Goal: Task Accomplishment & Management: Use online tool/utility

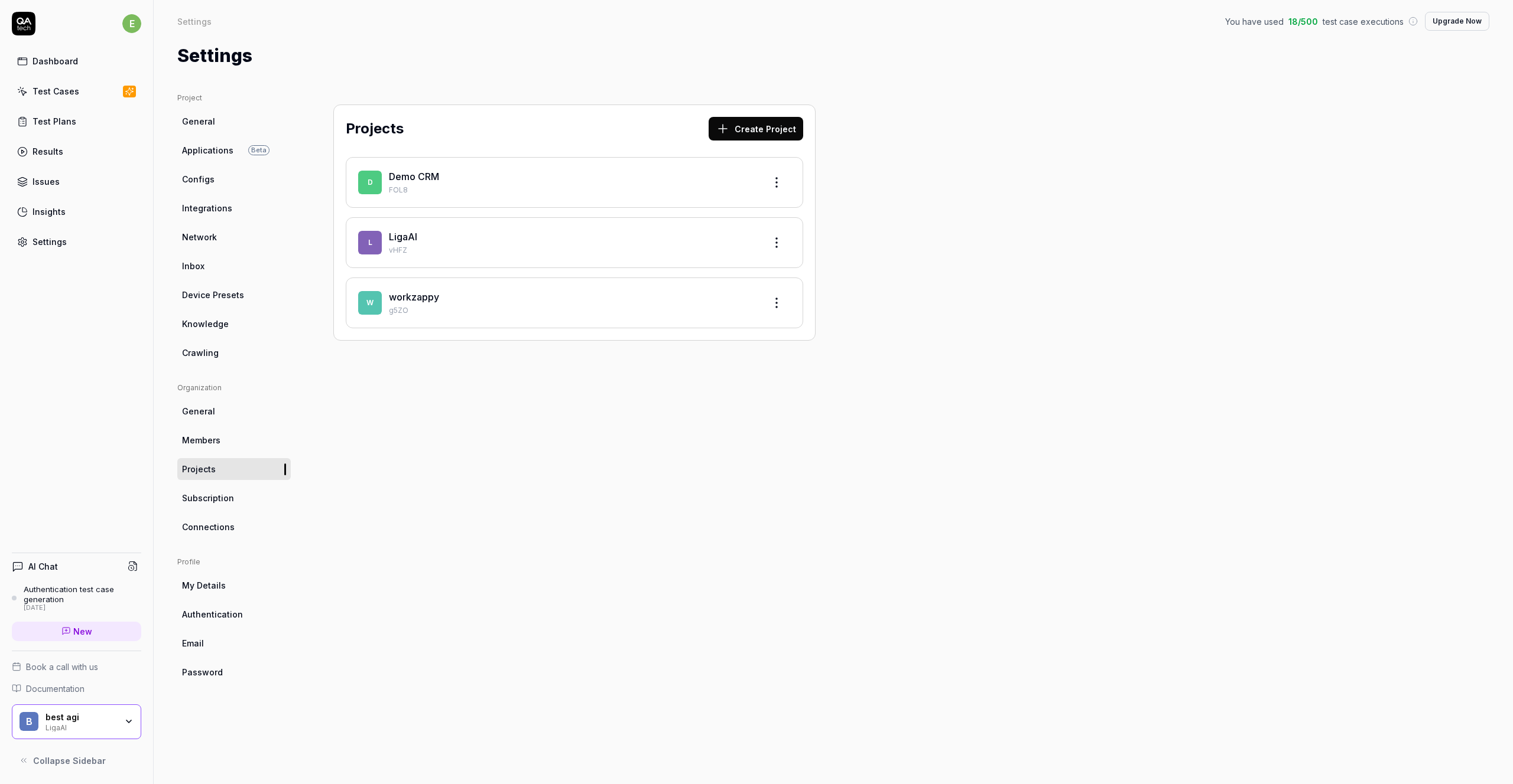
click at [401, 238] on link "LigaAI" at bounding box center [403, 237] width 28 height 12
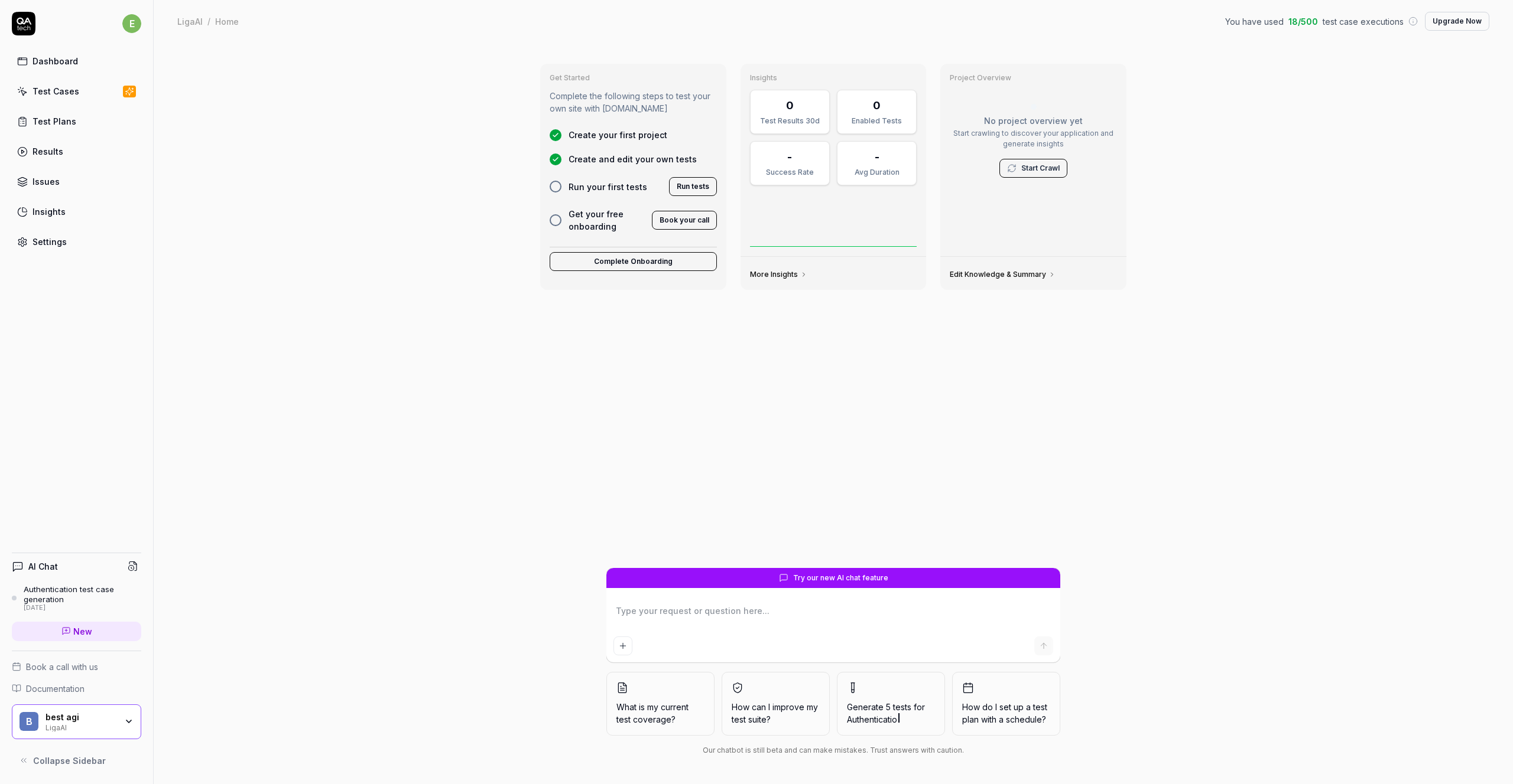
click at [53, 121] on div "Test Plans" at bounding box center [54, 120] width 44 height 12
click at [54, 86] on div "Test Cases" at bounding box center [56, 91] width 47 height 12
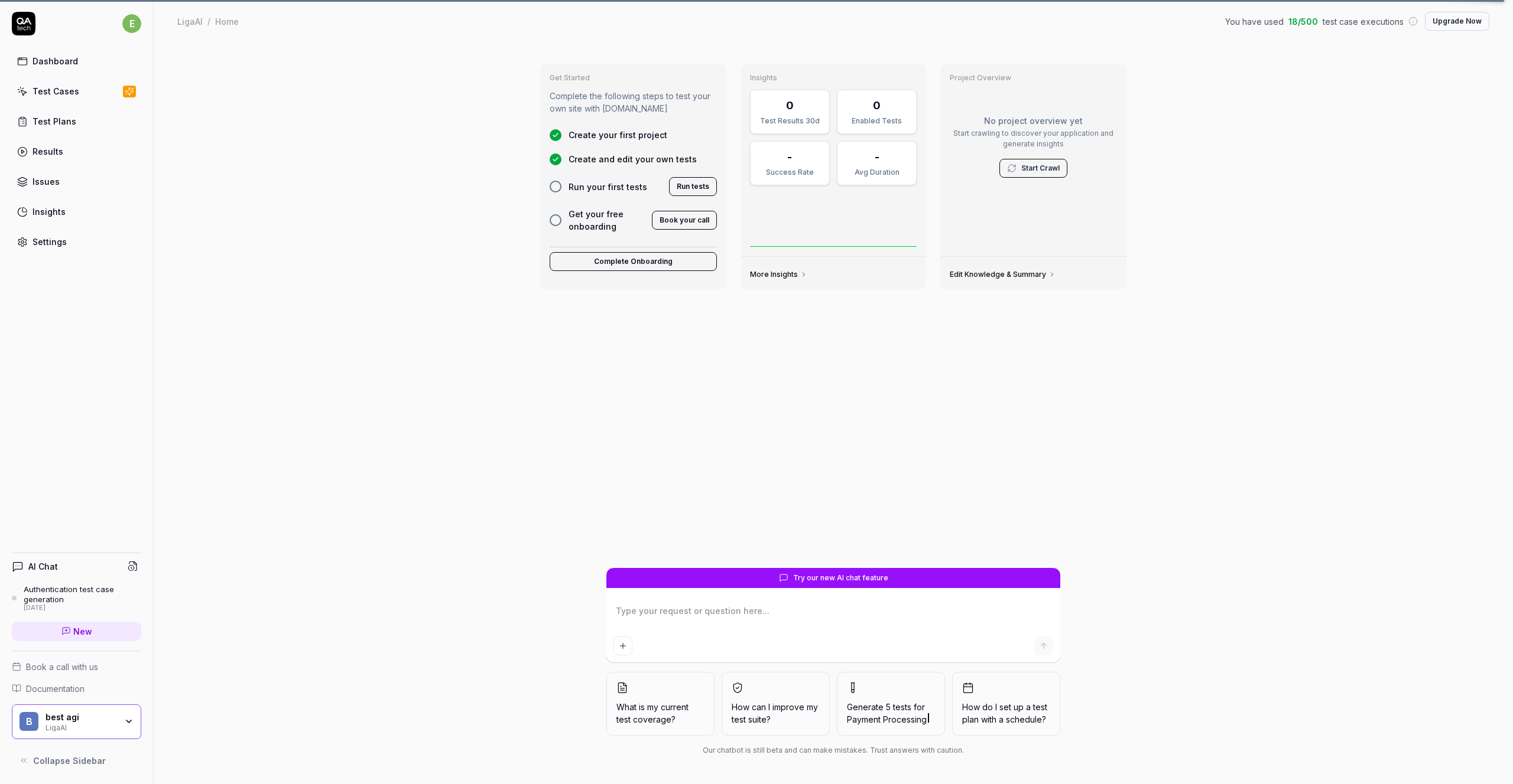
click at [1193, 63] on div "Get Started Complete the following steps to test your own site with [DOMAIN_NAM…" at bounding box center [833, 414] width 1359 height 742
click at [74, 91] on div "Test Cases" at bounding box center [56, 91] width 47 height 12
click at [605, 133] on span "Create your first project" at bounding box center [618, 134] width 99 height 12
click at [603, 153] on span "Create and edit your own tests" at bounding box center [632, 158] width 129 height 12
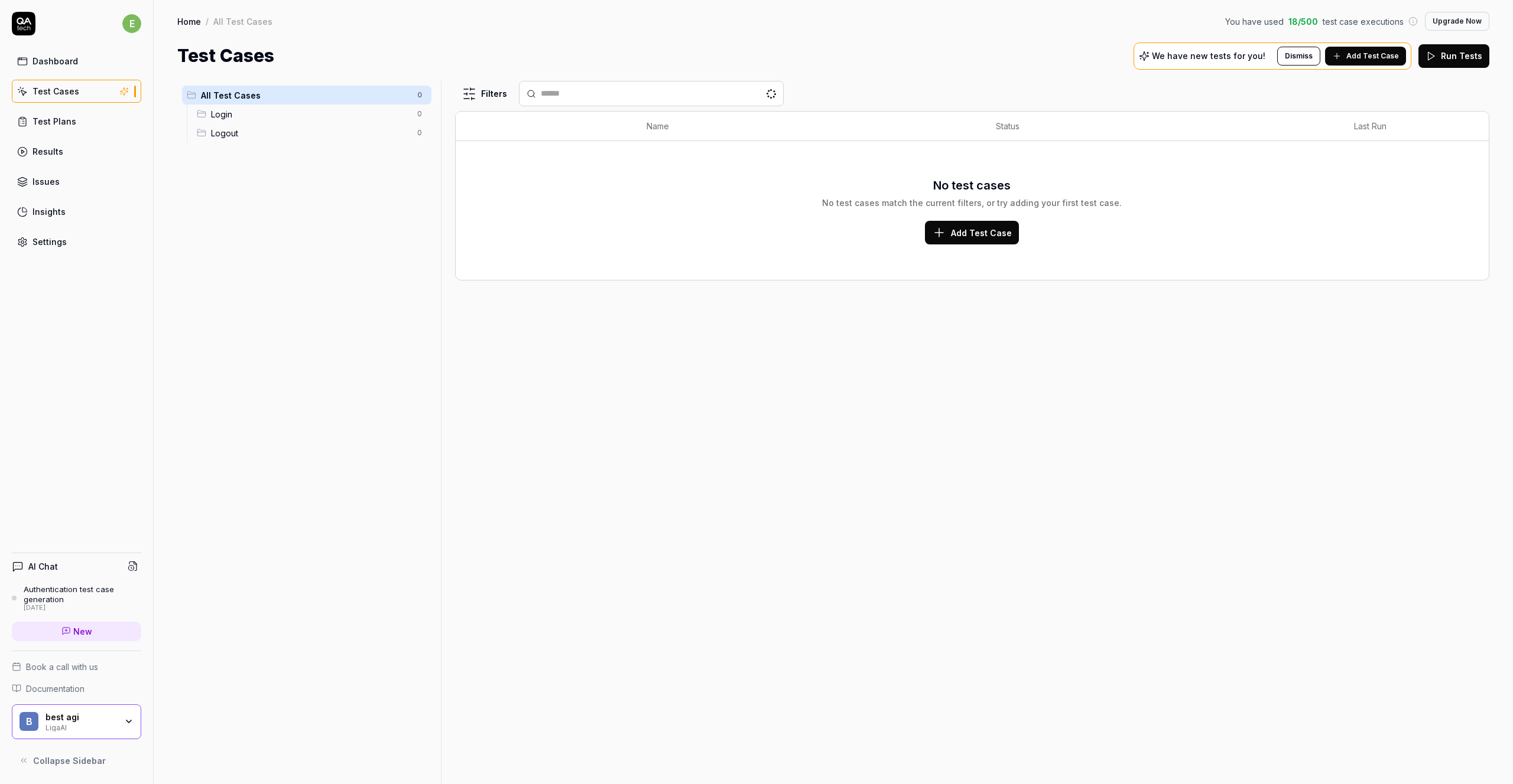
click at [82, 736] on div "b best agi LigaAI" at bounding box center [77, 723] width 129 height 36
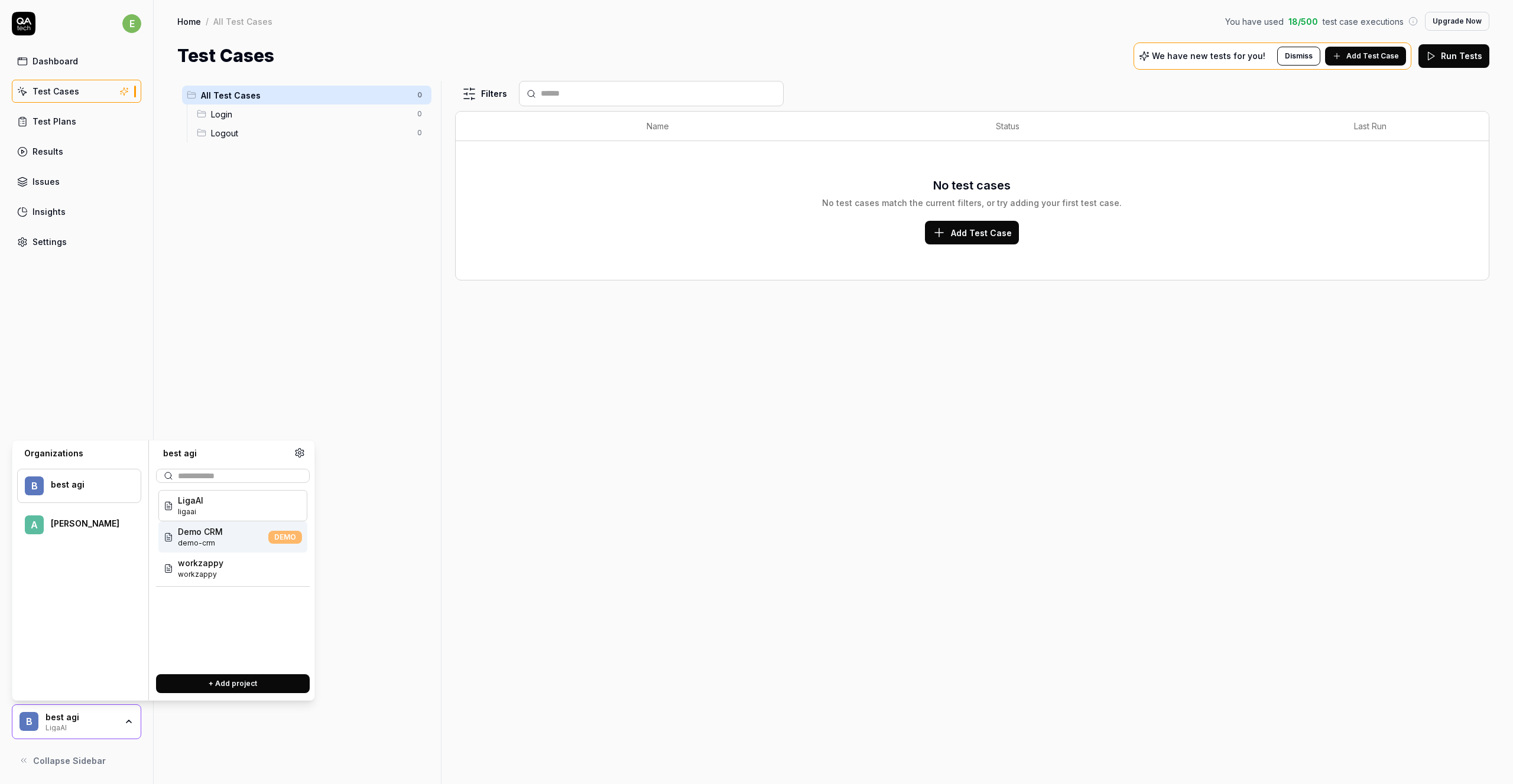
click at [208, 529] on span "Demo CRM" at bounding box center [201, 531] width 45 height 12
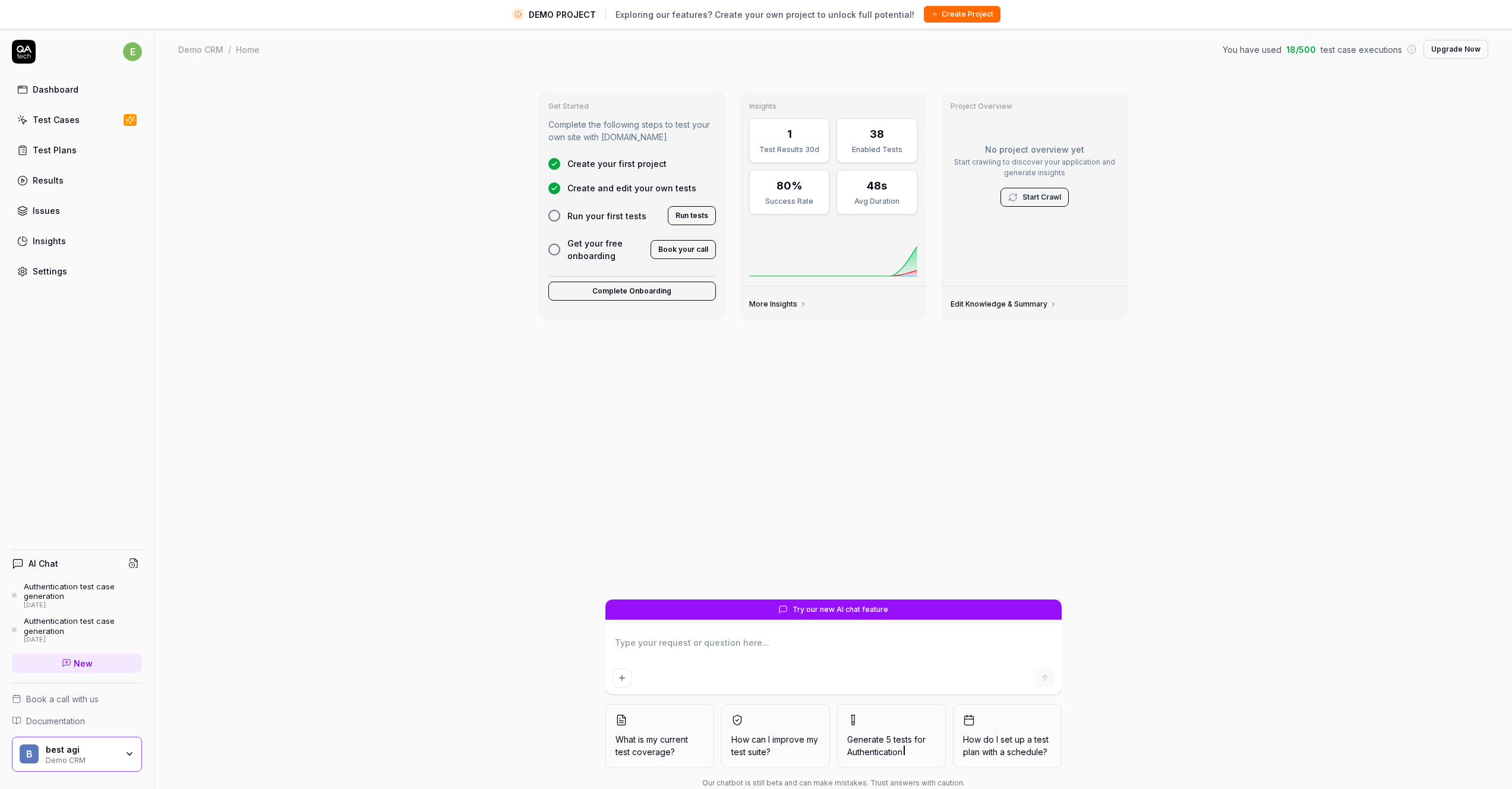
click at [55, 120] on div "Test Cases" at bounding box center [56, 120] width 47 height 12
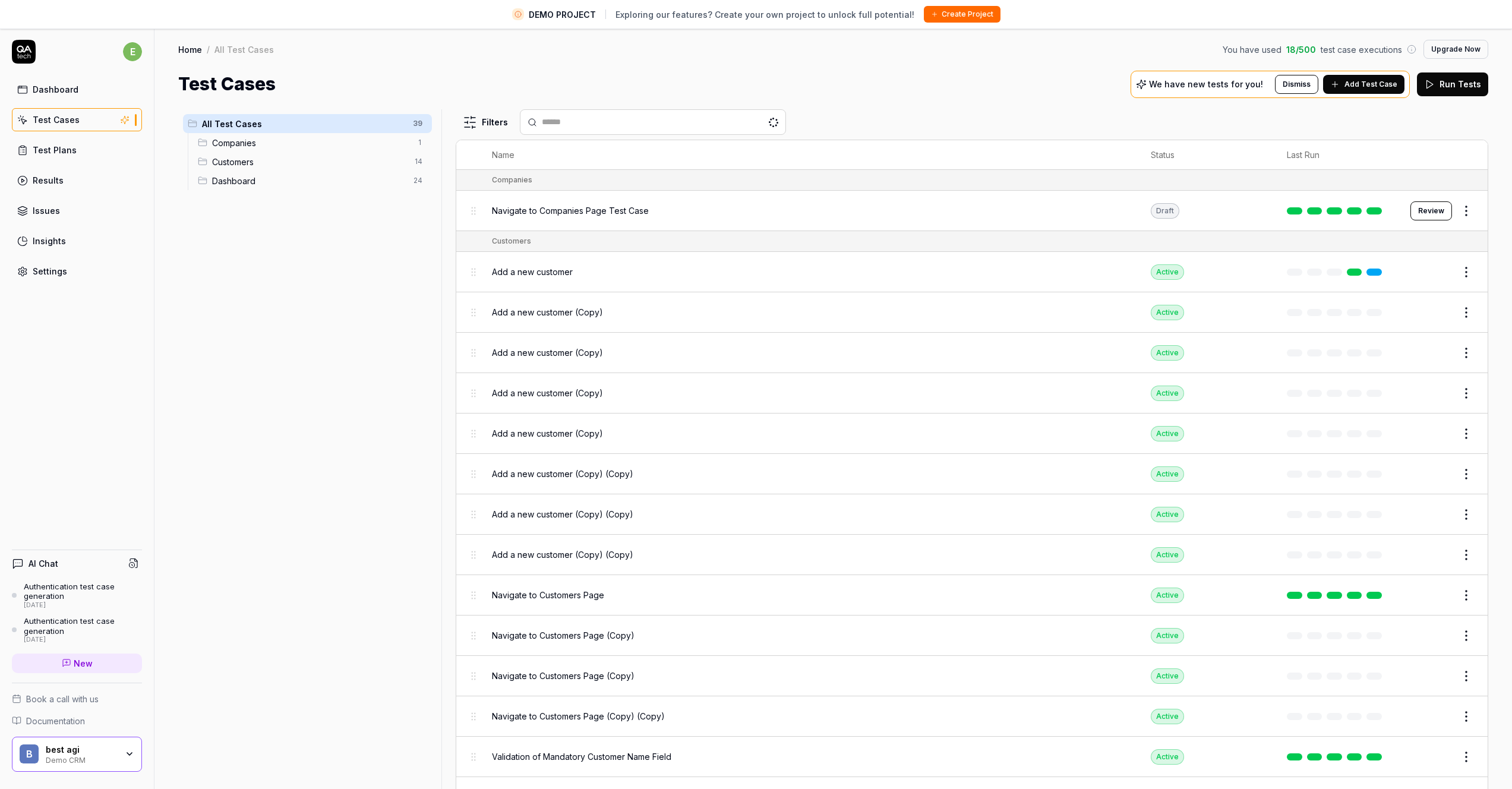
click at [1462, 270] on html "DEMO PROJECT Exploring our features? Create your own project to unlock full pot…" at bounding box center [756, 408] width 1512 height 817
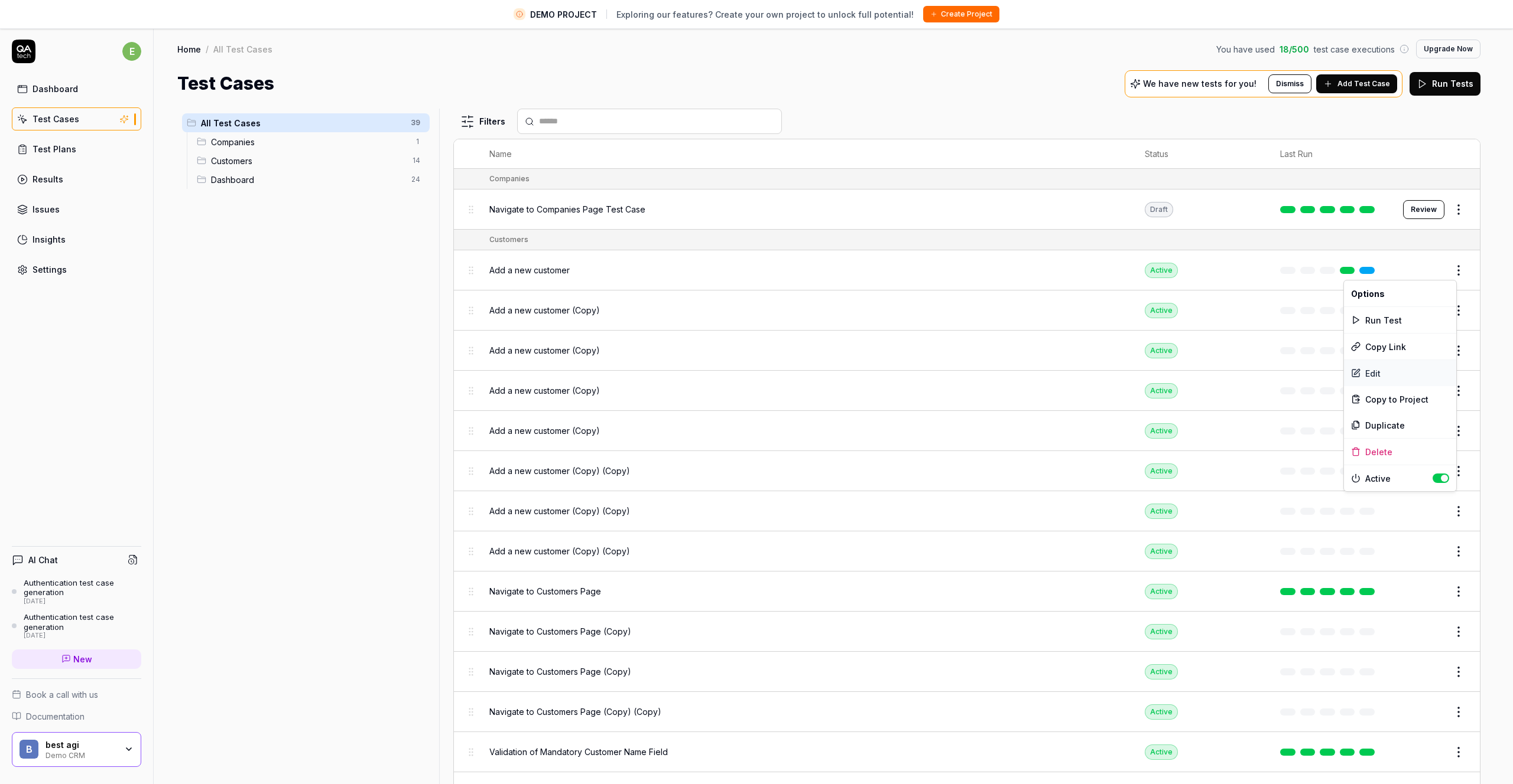
click at [1378, 370] on div "Edit" at bounding box center [1400, 373] width 112 height 26
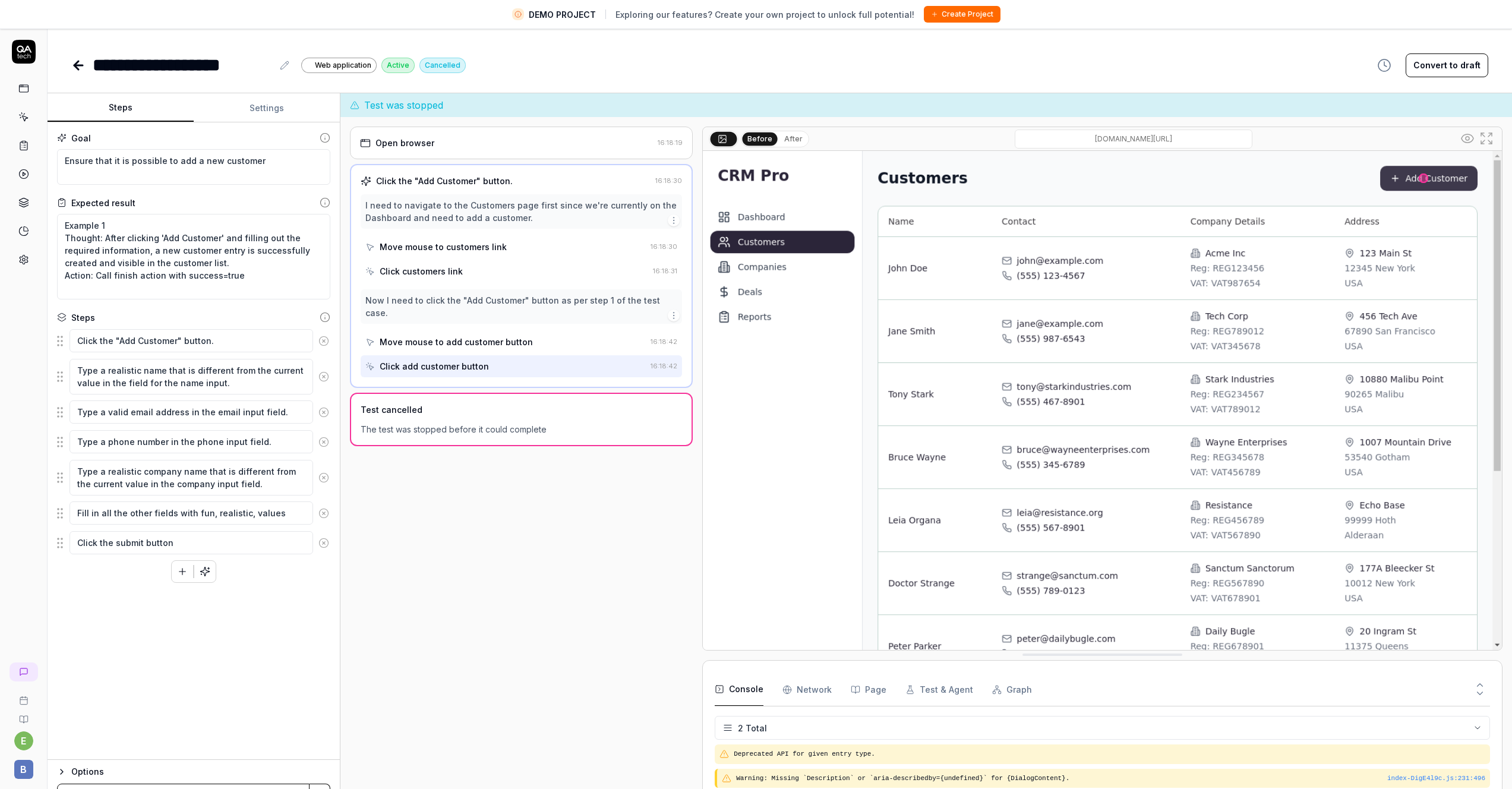
click at [76, 63] on icon at bounding box center [76, 65] width 4 height 8
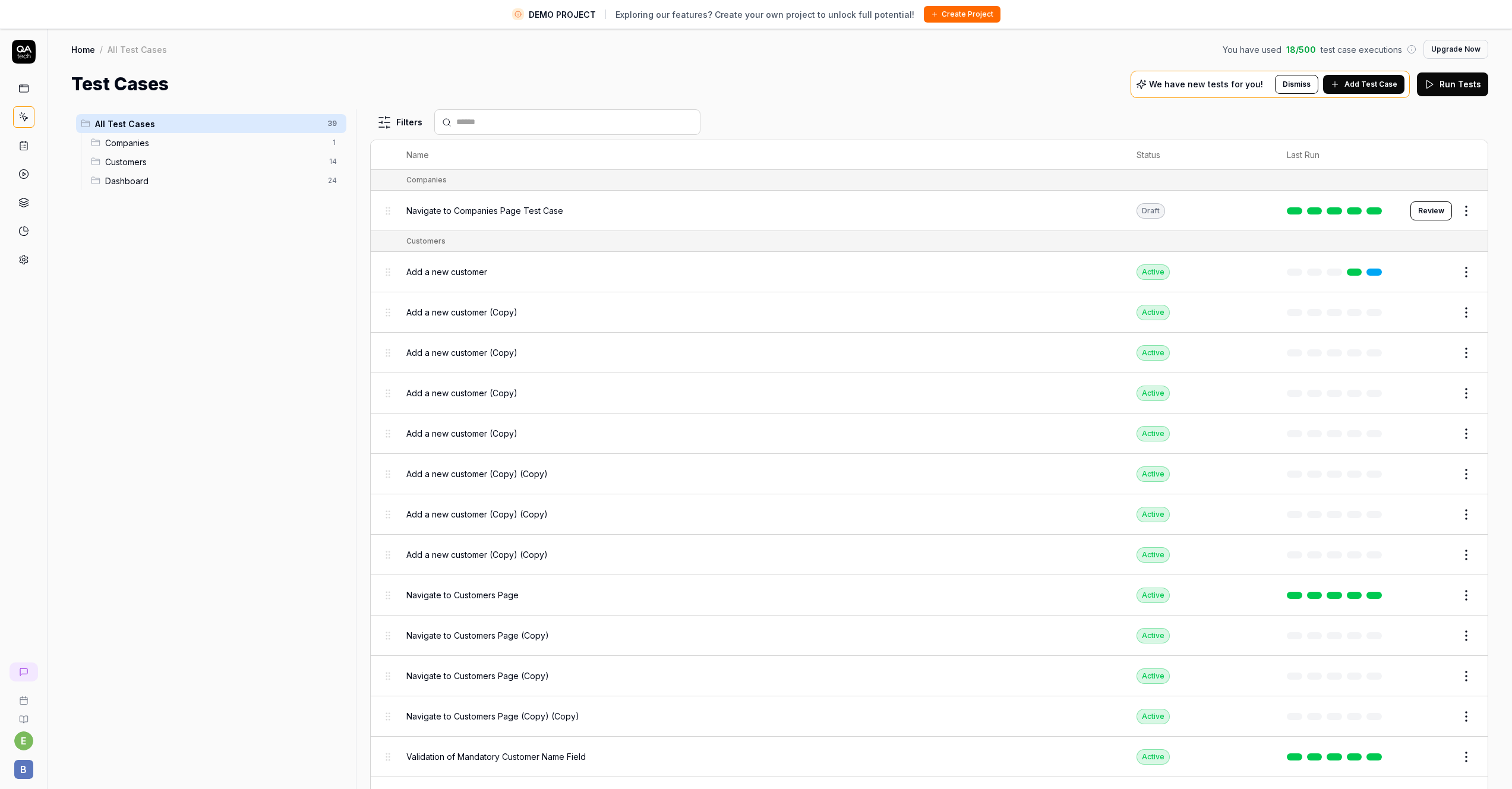
click at [433, 269] on span "Add a new customer" at bounding box center [446, 272] width 80 height 12
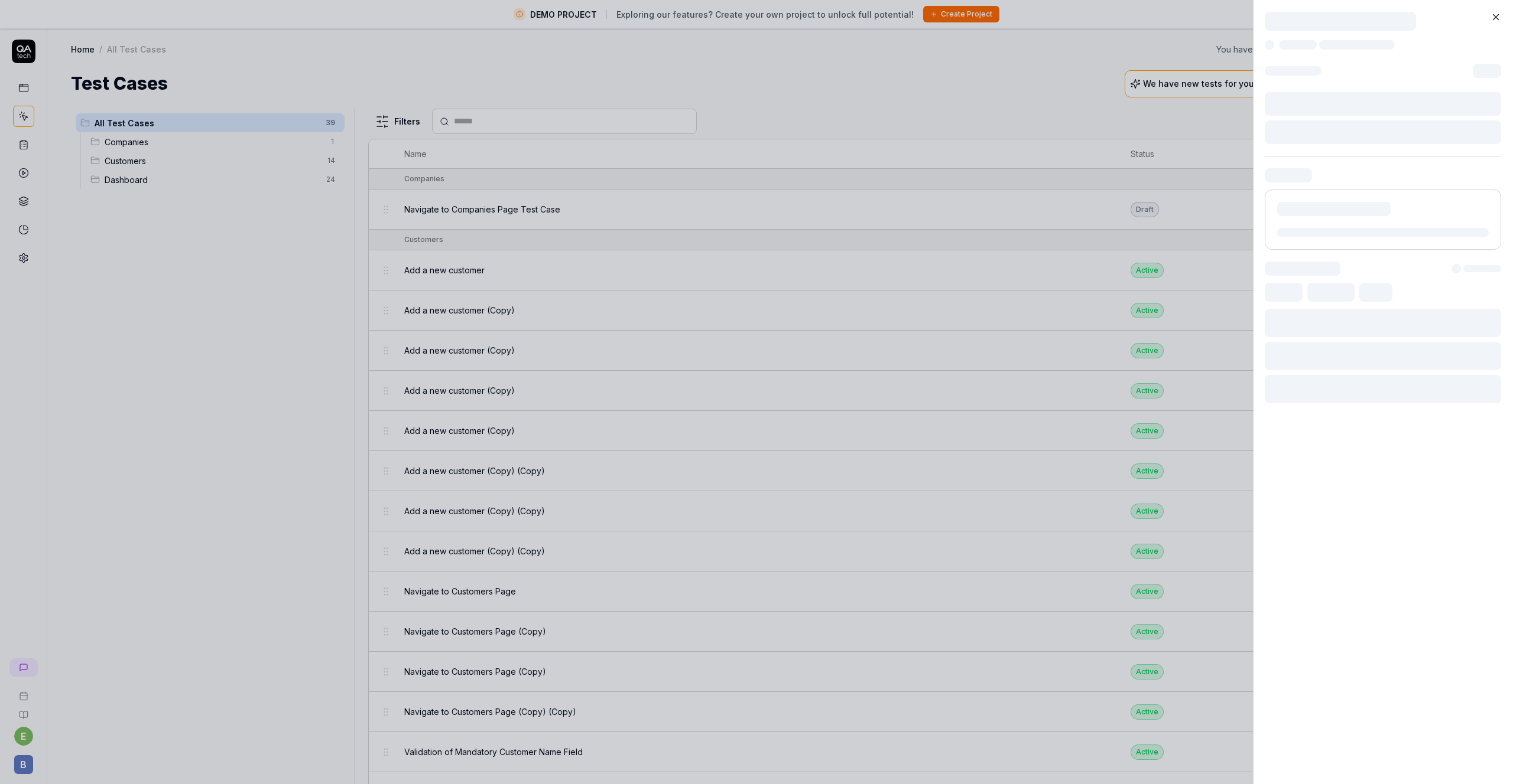
click at [442, 306] on div at bounding box center [756, 392] width 1513 height 784
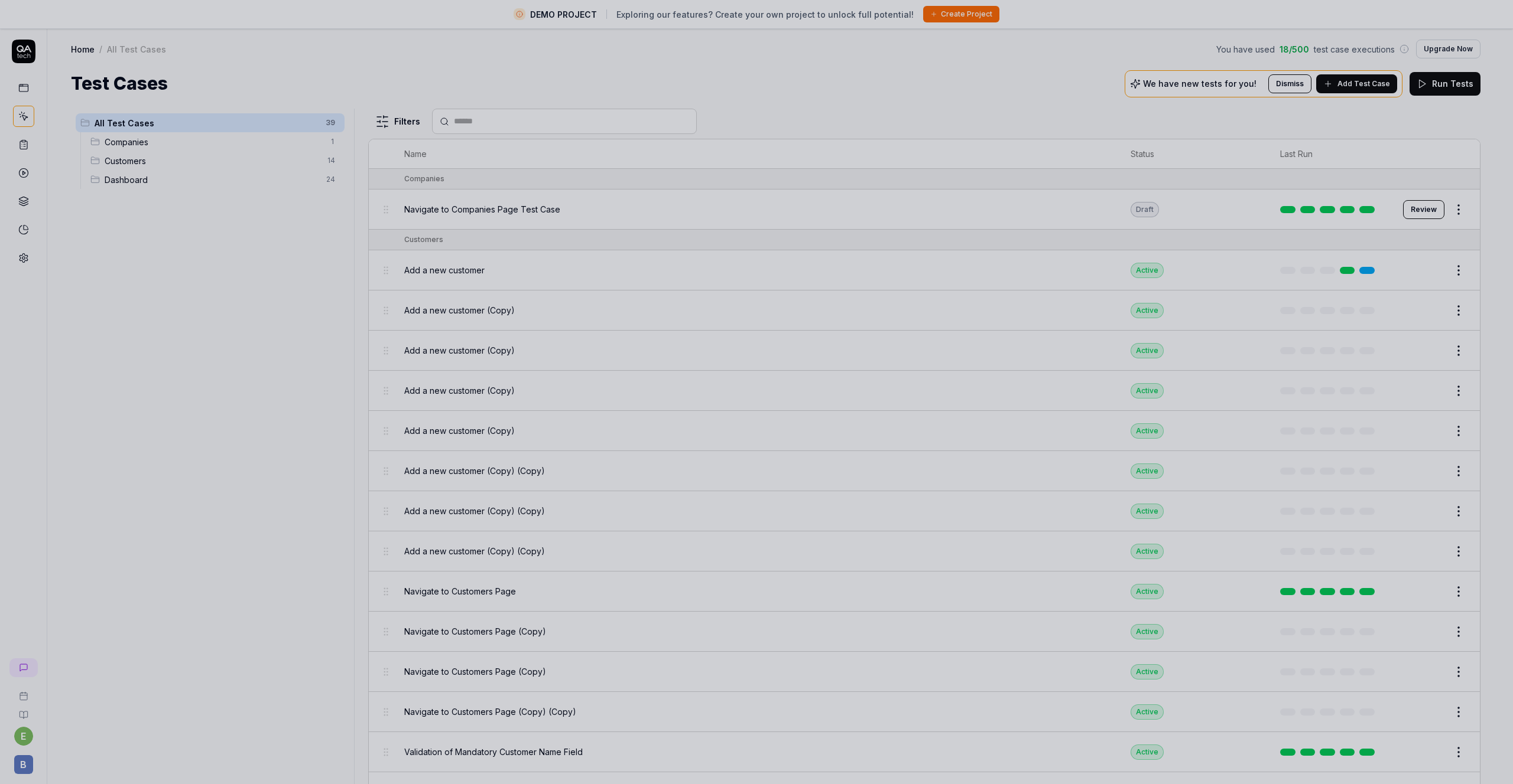
click at [443, 306] on div at bounding box center [756, 392] width 1513 height 784
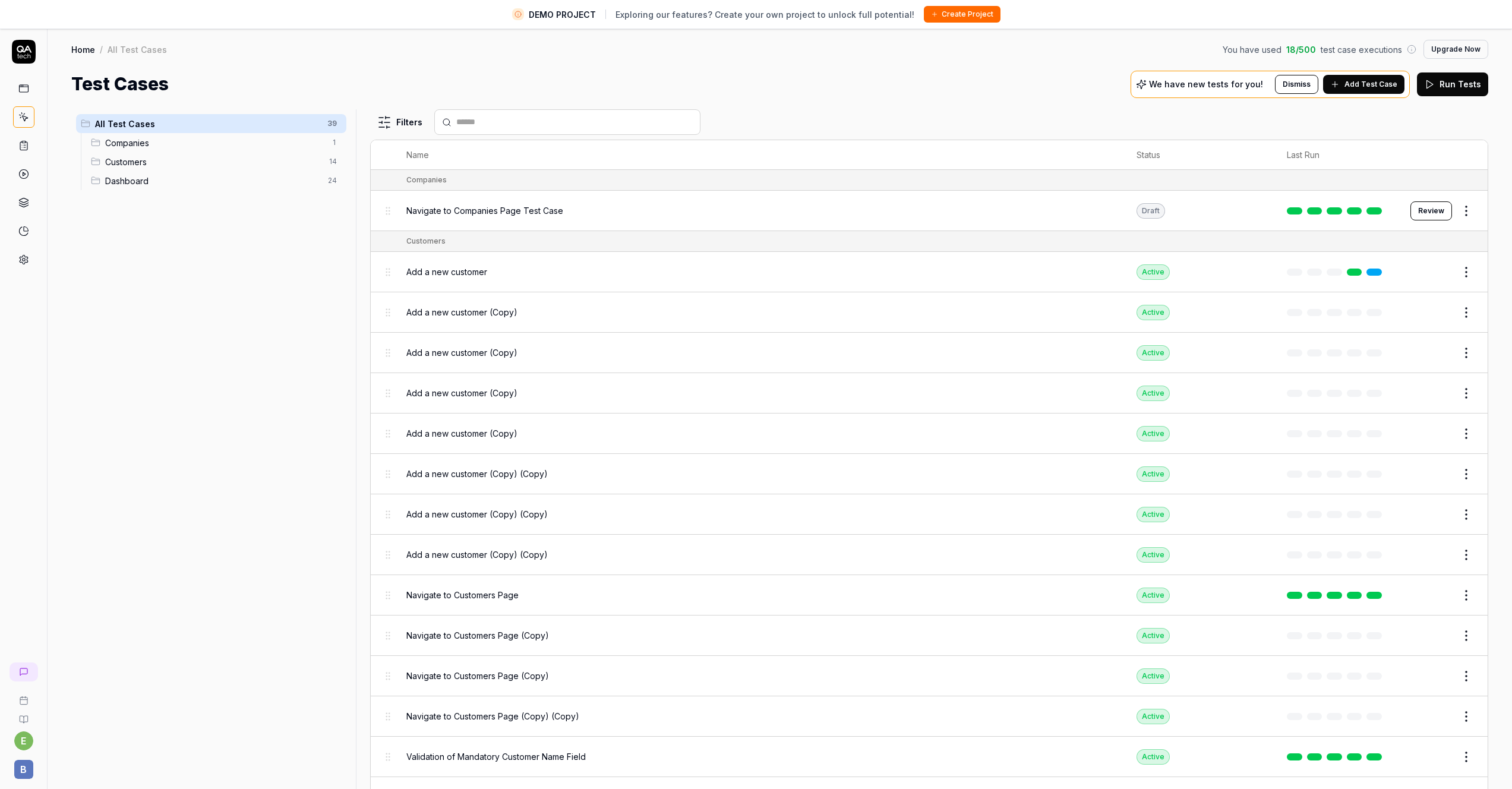
click at [447, 312] on span "Add a new customer (Copy)" at bounding box center [462, 312] width 111 height 12
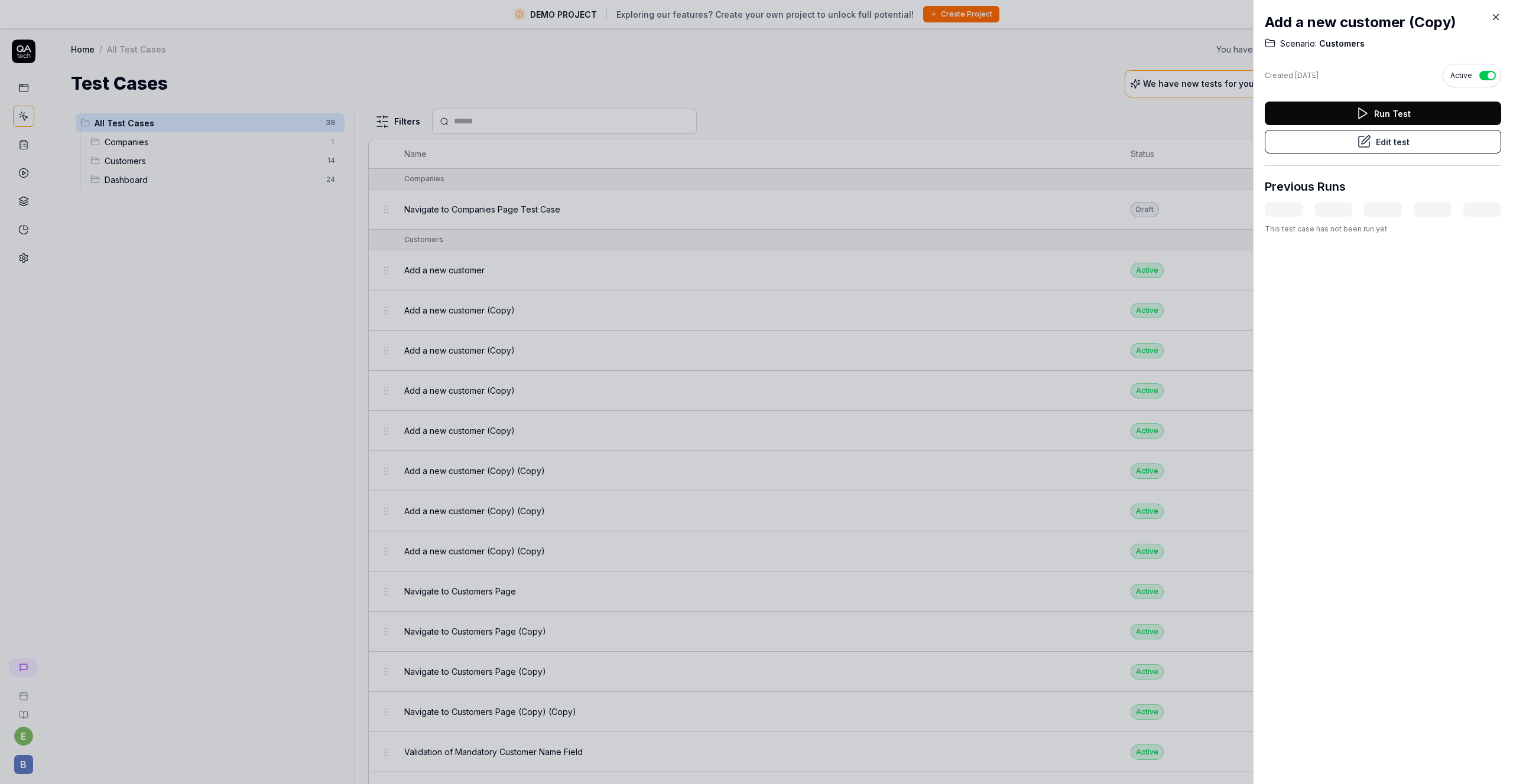
click at [1315, 210] on div at bounding box center [1383, 210] width 236 height 15
click at [1375, 208] on div at bounding box center [1383, 210] width 236 height 15
click at [1388, 124] on button "Run Test" at bounding box center [1383, 113] width 236 height 23
click at [1381, 141] on button "Edit test" at bounding box center [1383, 141] width 236 height 23
click at [1408, 752] on li "Starting run..." at bounding box center [1388, 759] width 230 height 32
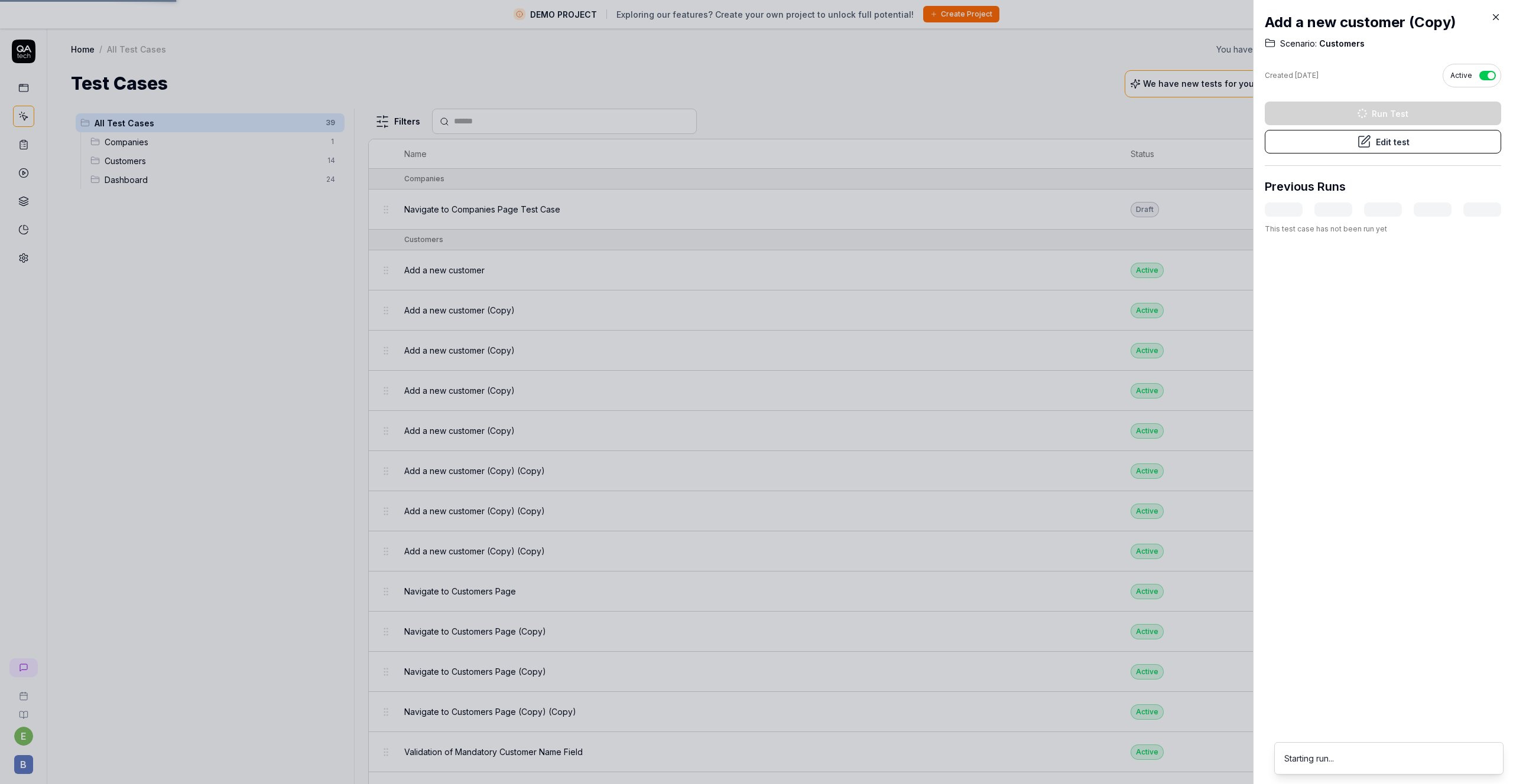
drag, startPoint x: 1389, startPoint y: 583, endPoint x: 1393, endPoint y: 501, distance: 82.1
click at [1391, 571] on div "Add a new customer (Copy) Scenario: Customers Created [DATE] Active Run Test Ed…" at bounding box center [1383, 392] width 260 height 784
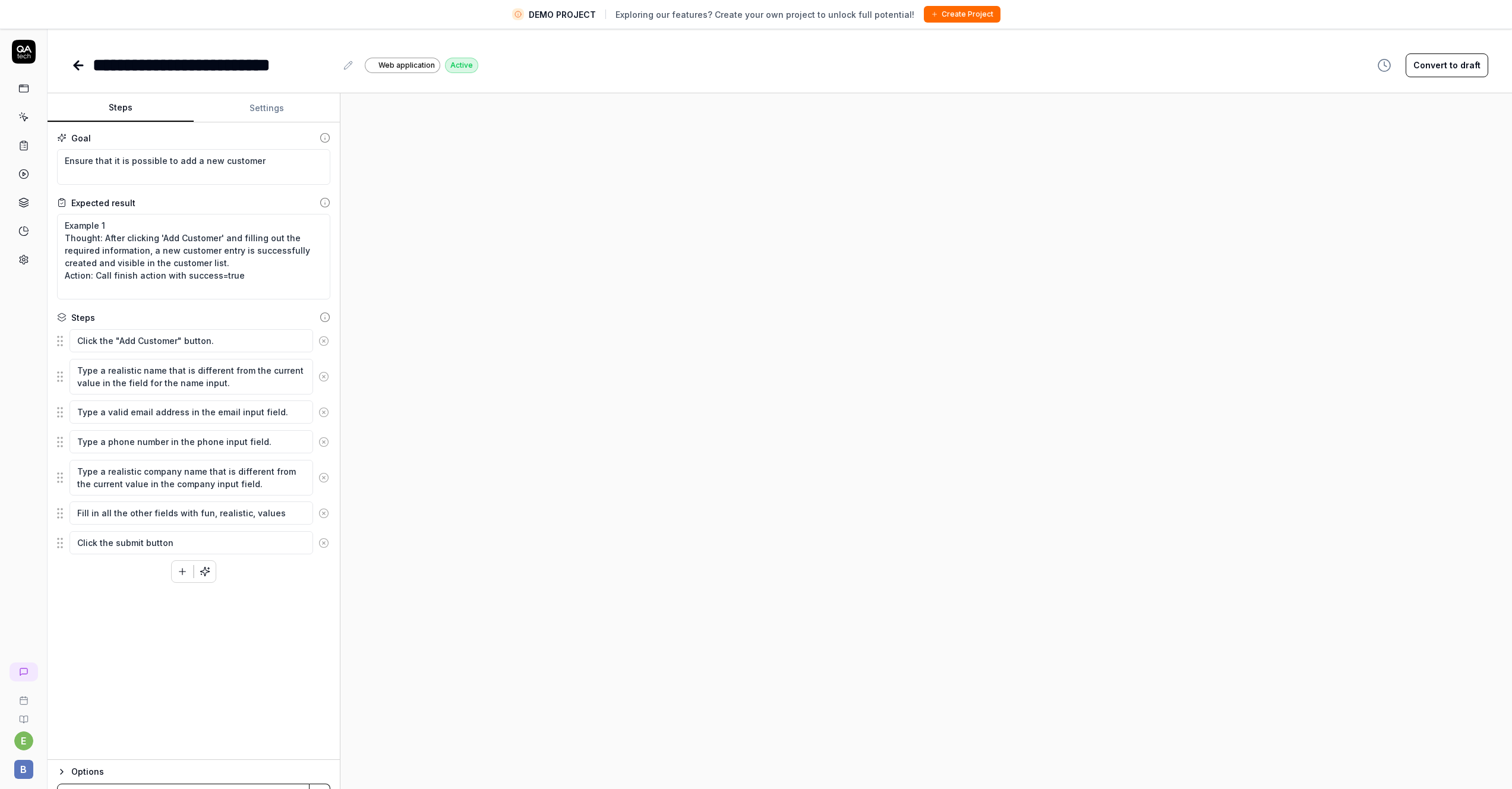
click at [241, 628] on div "Goal Ensure that it is possible to add a new customer Expected result Example 1…" at bounding box center [193, 442] width 293 height 638
click at [80, 59] on icon at bounding box center [79, 66] width 15 height 15
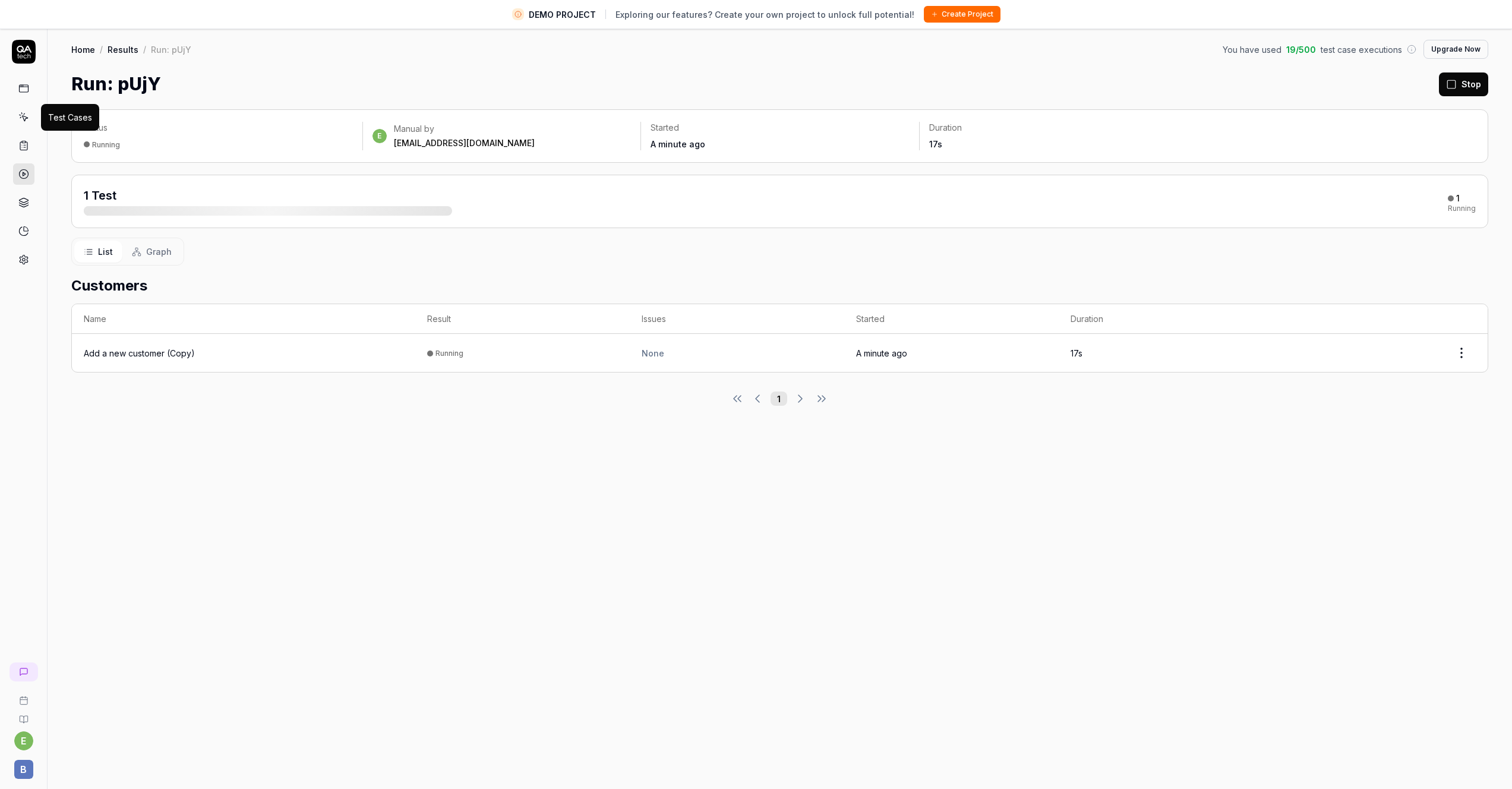
click at [20, 119] on icon at bounding box center [24, 116] width 11 height 11
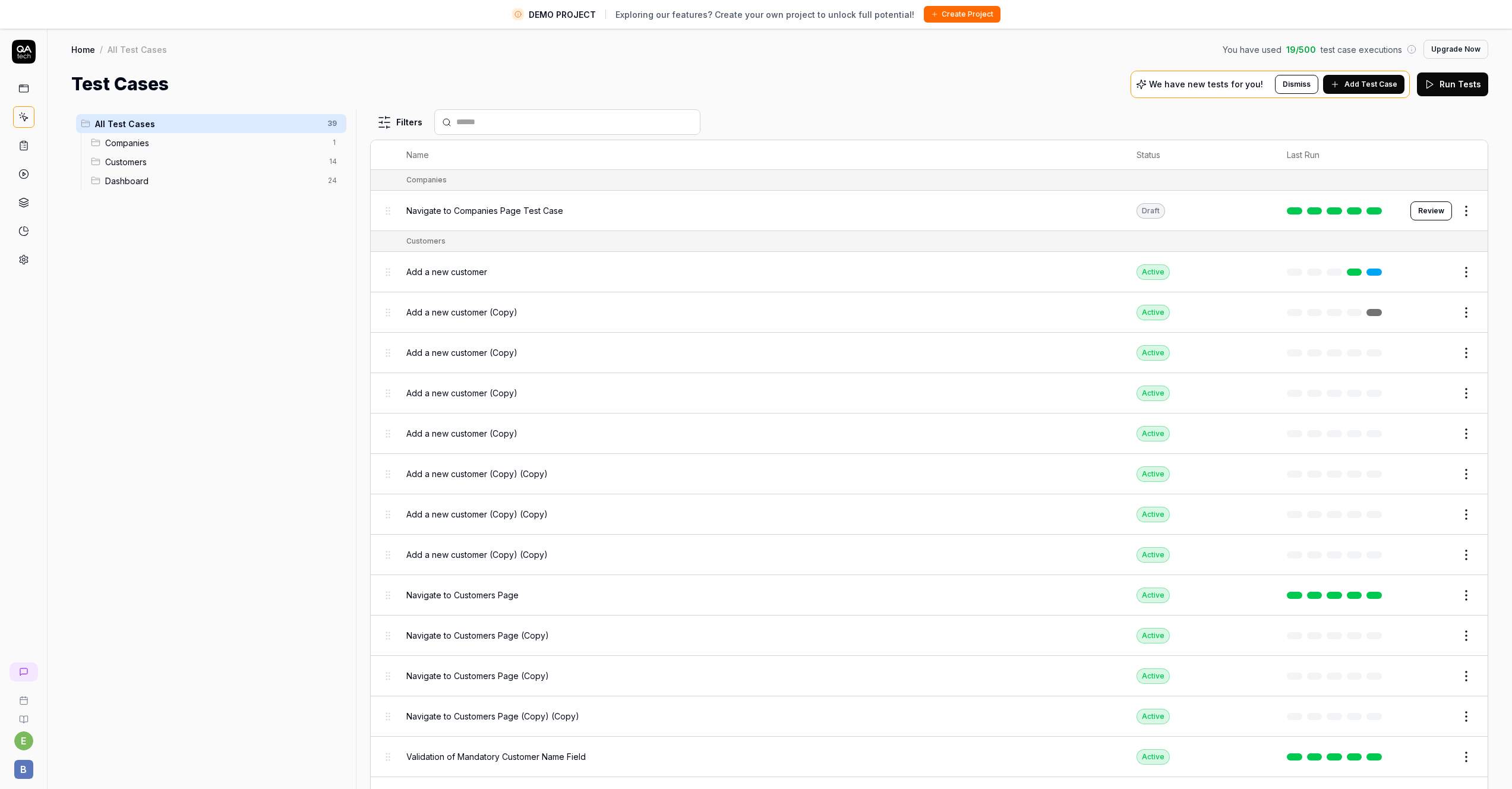
click at [1428, 353] on button "Edit" at bounding box center [1437, 352] width 28 height 19
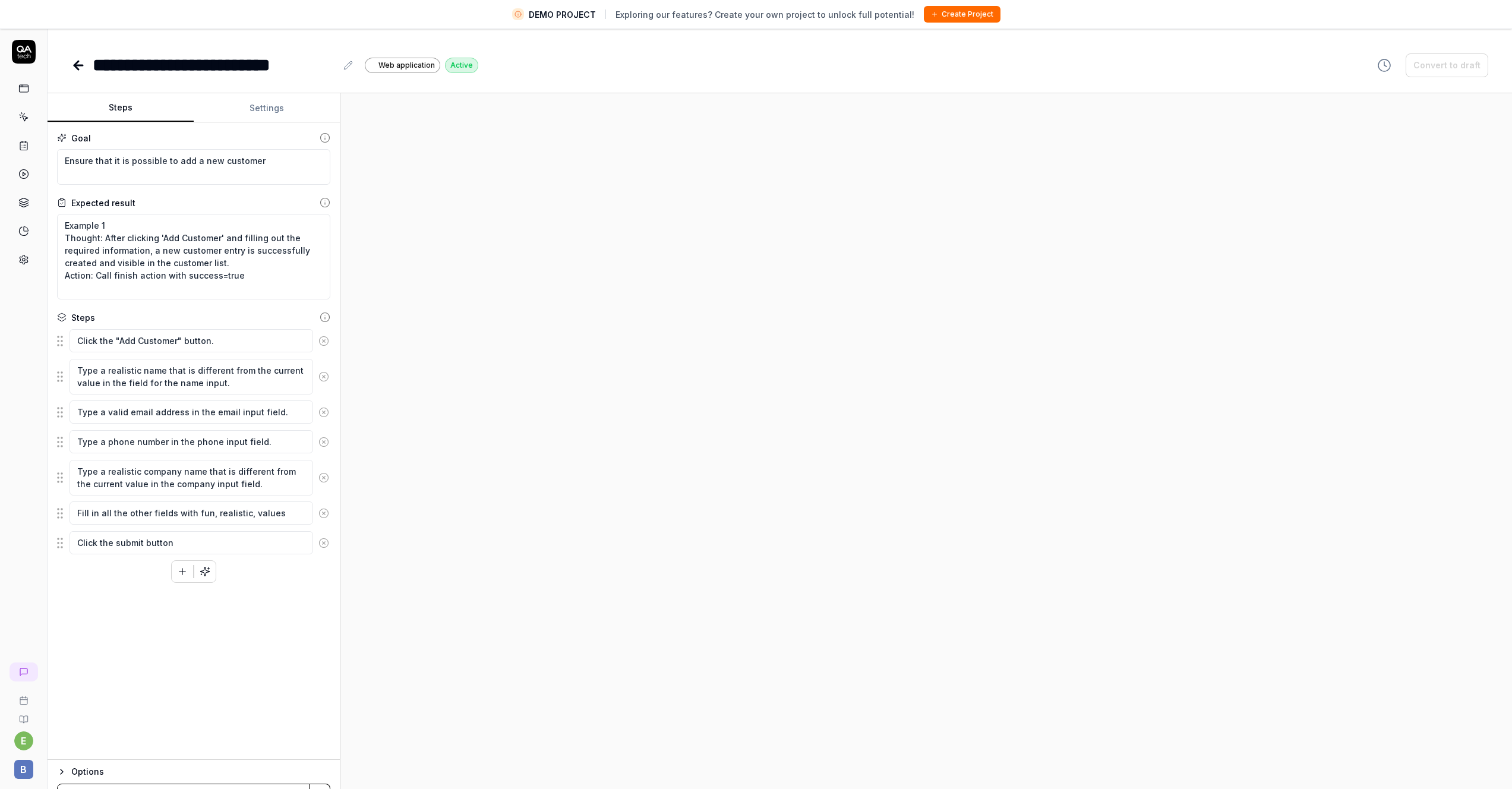
type textarea "*"
click at [69, 63] on div "**********" at bounding box center [779, 53] width 1464 height 50
click at [76, 65] on icon at bounding box center [78, 65] width 8 height 0
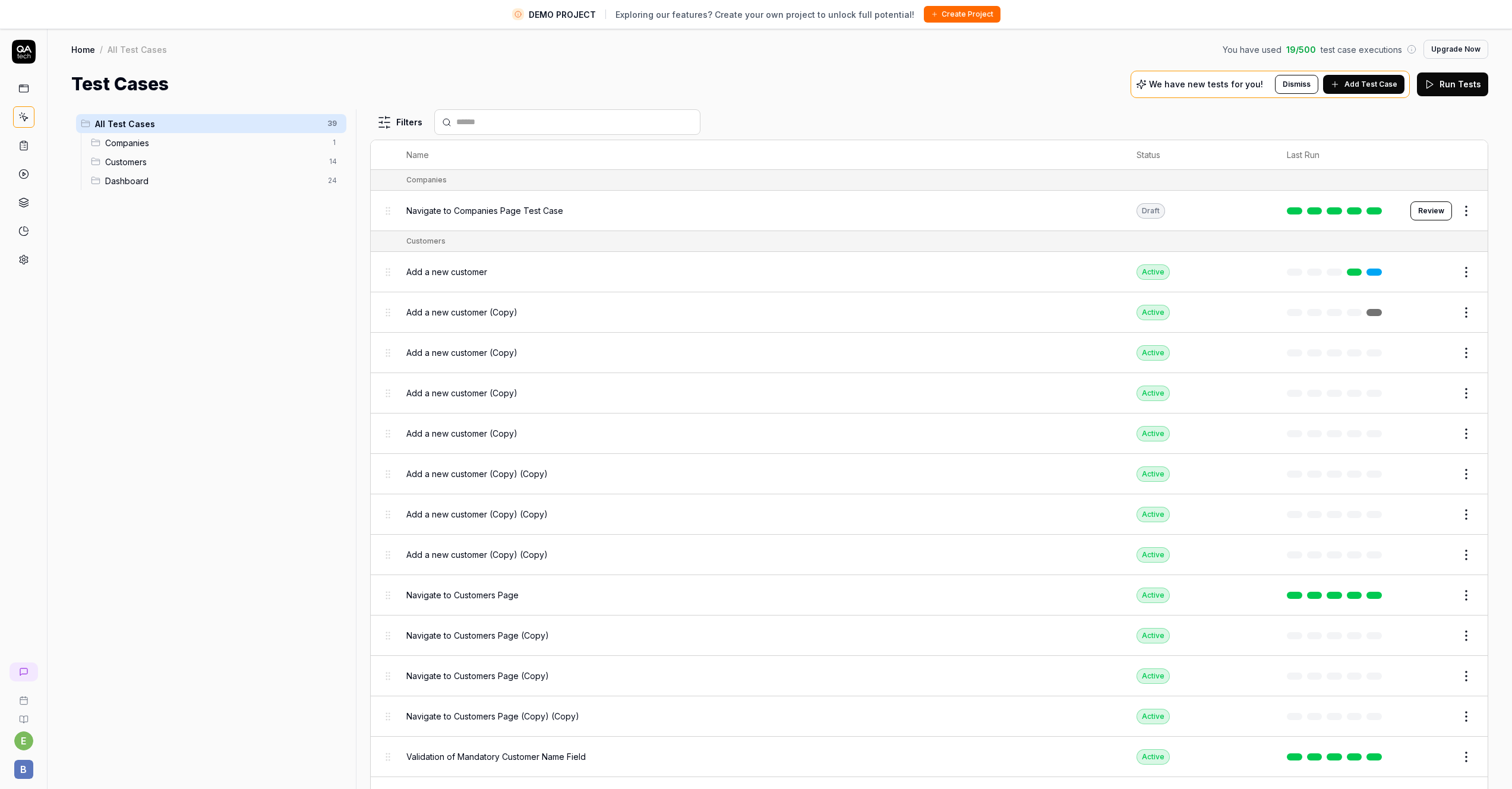
click at [464, 431] on span "Add a new customer (Copy)" at bounding box center [462, 433] width 111 height 12
click at [464, 430] on body "DEMO PROJECT Exploring our features? Create your own project to unlock full pot…" at bounding box center [756, 408] width 1512 height 817
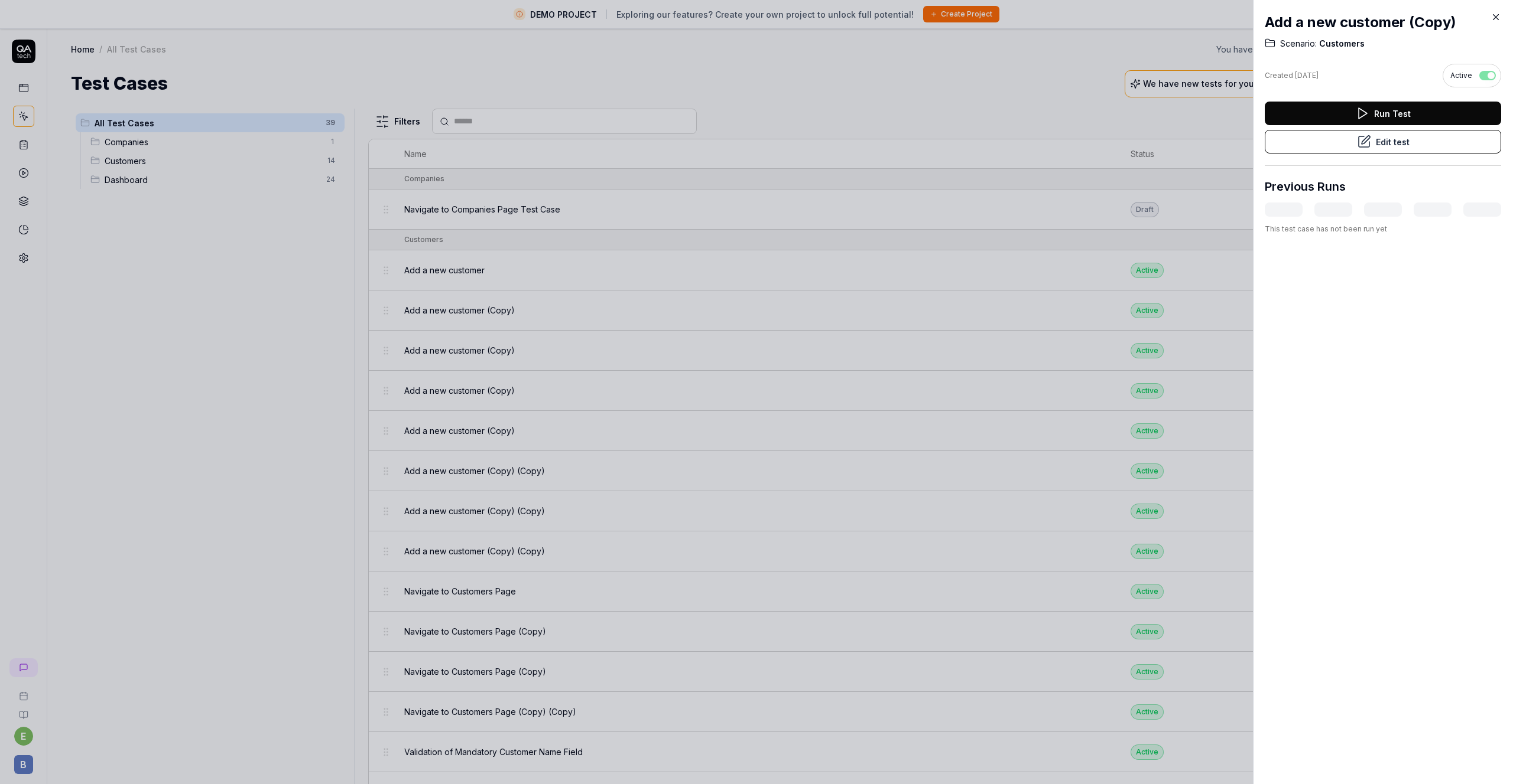
click at [1362, 145] on icon at bounding box center [1364, 142] width 15 height 15
click at [911, 93] on div at bounding box center [756, 392] width 1513 height 784
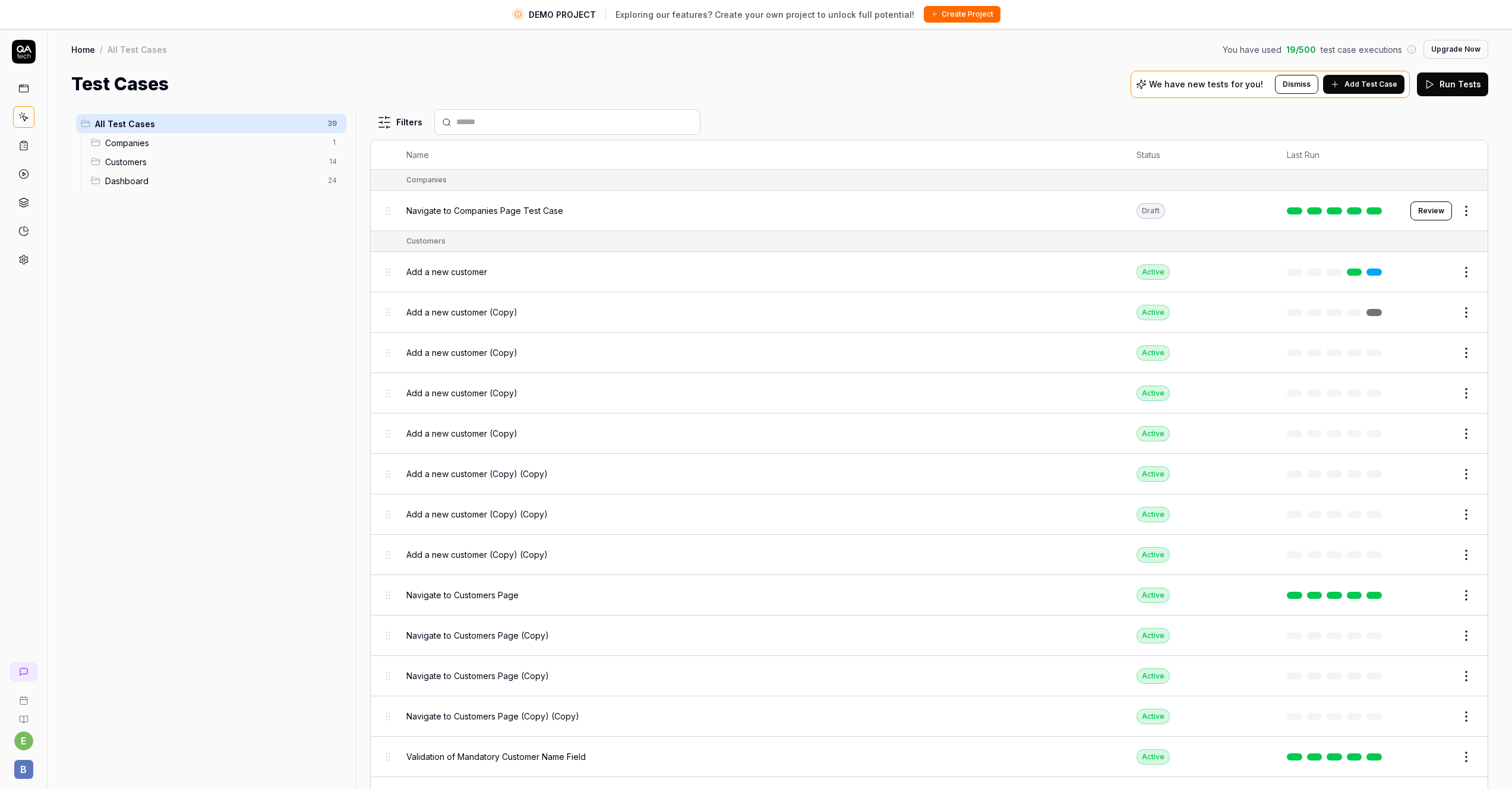
click at [989, 178] on div "Companies" at bounding box center [941, 180] width 1069 height 11
click at [961, 87] on div "Test Cases We have new tests for you! Dismiss Add Test Case Run Tests" at bounding box center [780, 84] width 1417 height 27
